Goal: Find specific page/section: Find specific page/section

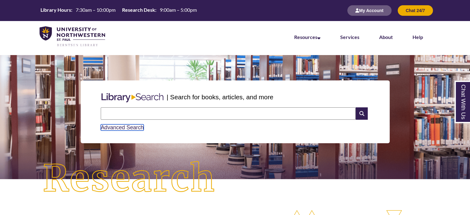
click at [130, 128] on link "Advanced Search" at bounding box center [122, 127] width 43 height 6
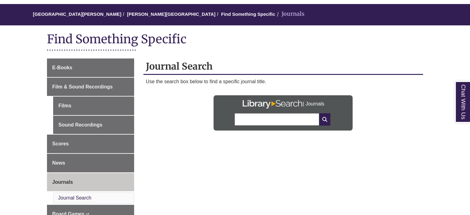
scroll to position [62, 0]
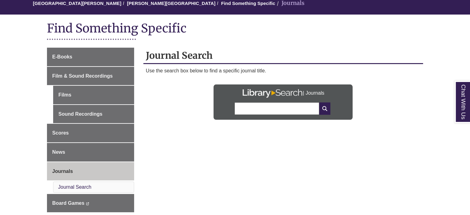
click at [268, 110] on input "text" at bounding box center [276, 108] width 85 height 12
click at [251, 154] on div "E-Books Film & Sound Recordings Films Sound Recordings Scores News Journals Jou…" at bounding box center [234, 138] width 385 height 180
click at [267, 111] on input "text" at bounding box center [276, 108] width 85 height 12
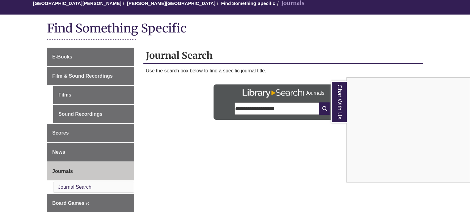
type input "**********"
